Goal: Task Accomplishment & Management: Complete application form

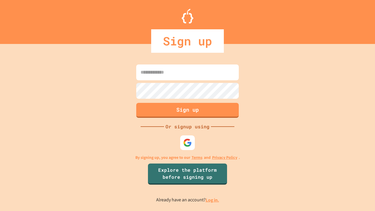
click at [212, 200] on link "Log in." at bounding box center [211, 200] width 13 height 6
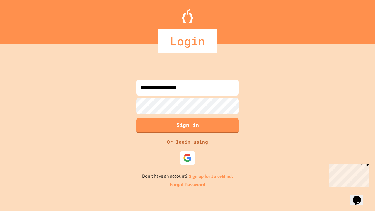
type input "**********"
